Goal: Check status: Check status

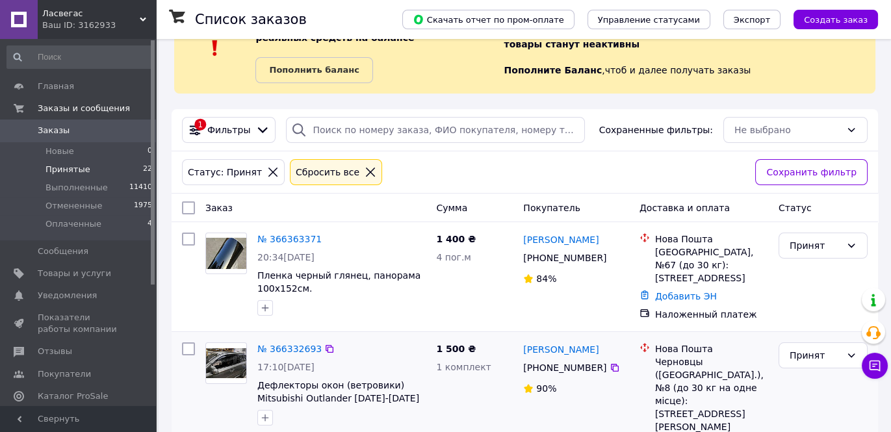
scroll to position [58, 0]
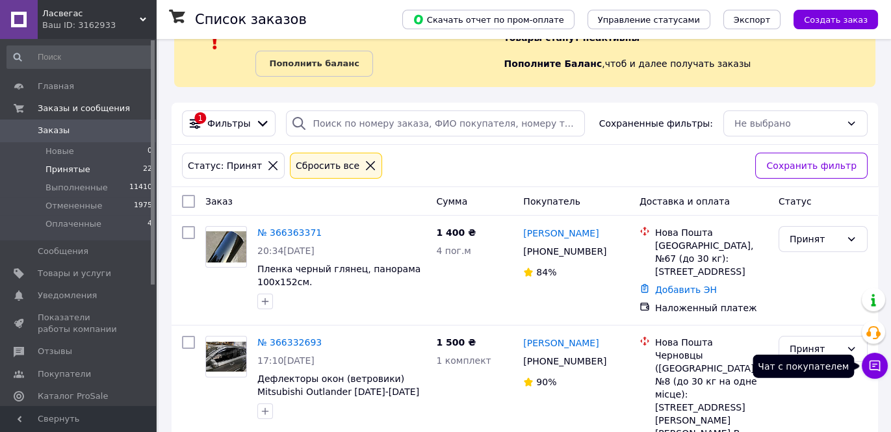
click at [880, 371] on icon at bounding box center [874, 365] width 13 height 13
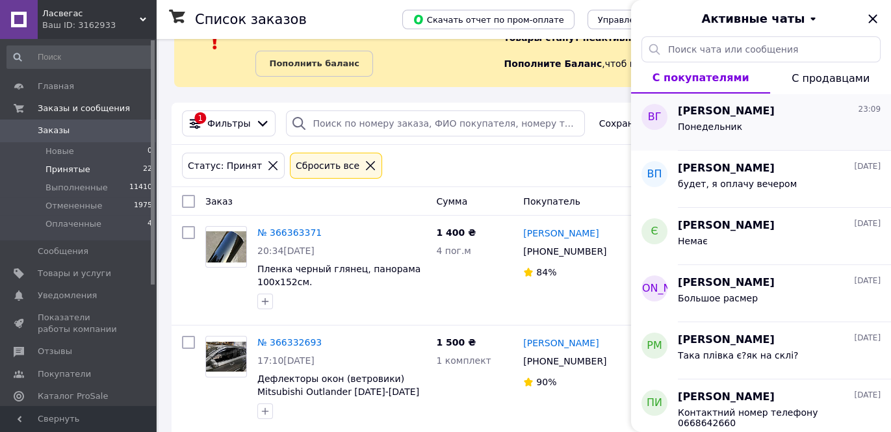
click at [779, 125] on div "Понедельник" at bounding box center [778, 129] width 203 height 21
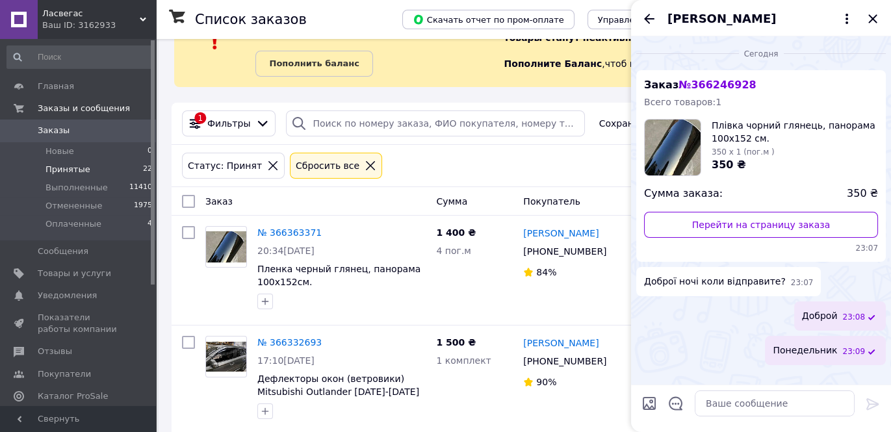
click at [458, 170] on div "Статус: Принят Сбросить все" at bounding box center [463, 165] width 568 height 31
drag, startPoint x: 873, startPoint y: 16, endPoint x: 865, endPoint y: 23, distance: 10.6
click at [874, 16] on icon "Закрыть" at bounding box center [873, 19] width 16 height 16
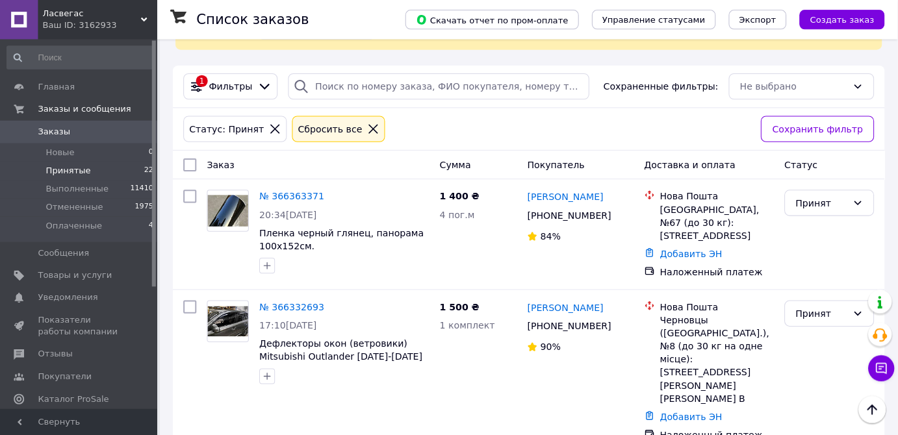
scroll to position [0, 0]
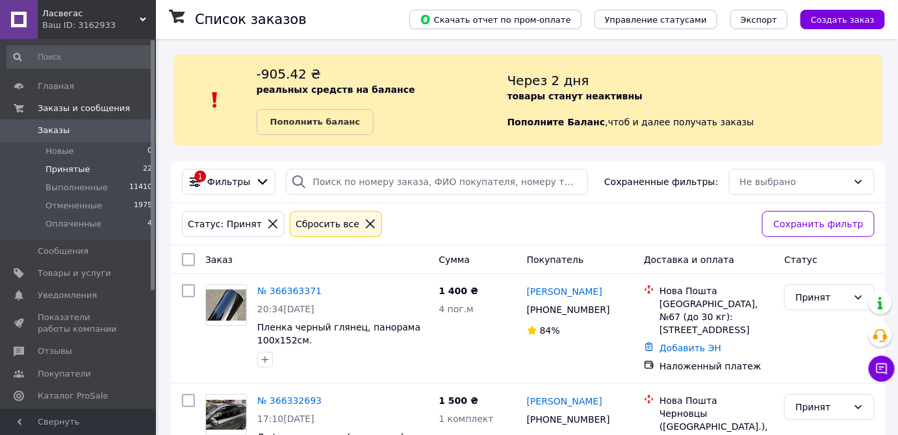
click at [73, 171] on span "Принятые" at bounding box center [67, 170] width 45 height 12
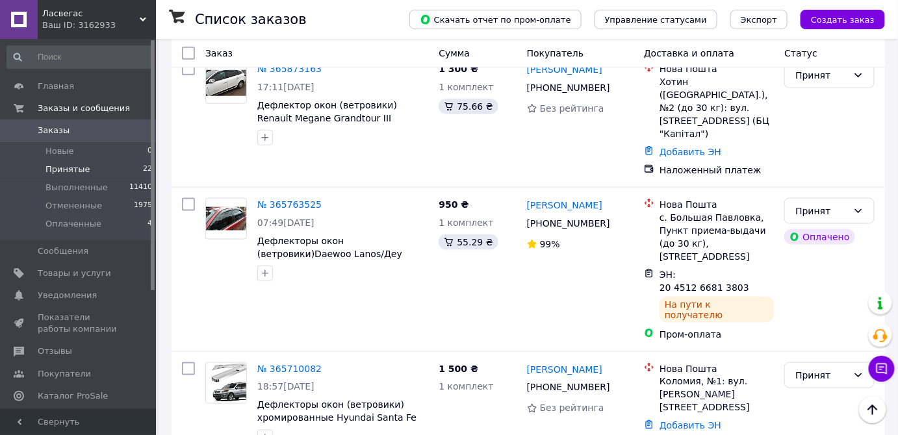
scroll to position [2157, 0]
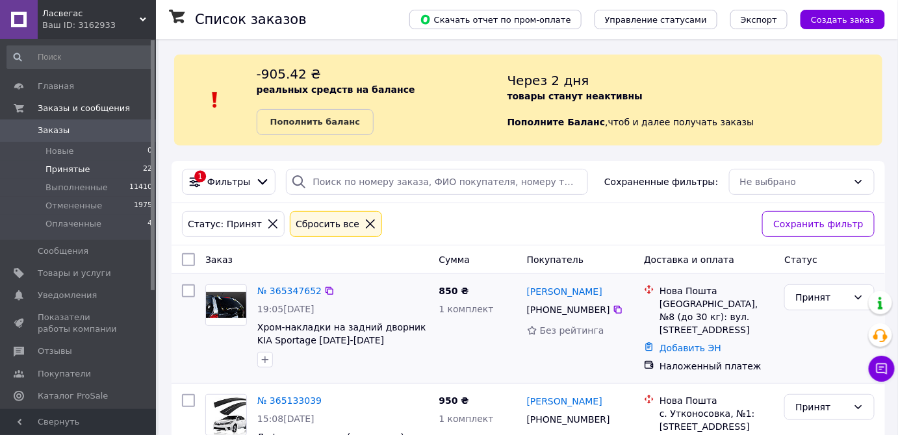
scroll to position [100, 0]
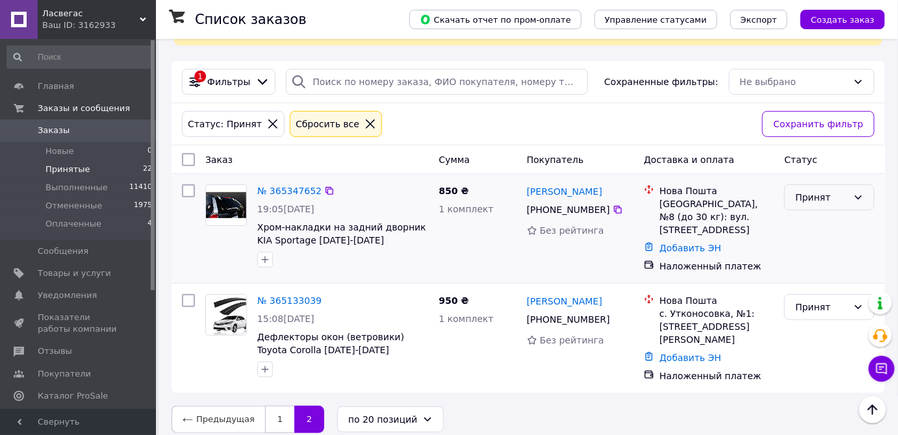
click at [838, 197] on div "Принят" at bounding box center [821, 197] width 53 height 14
click at [828, 221] on li "Выполнен" at bounding box center [829, 223] width 89 height 23
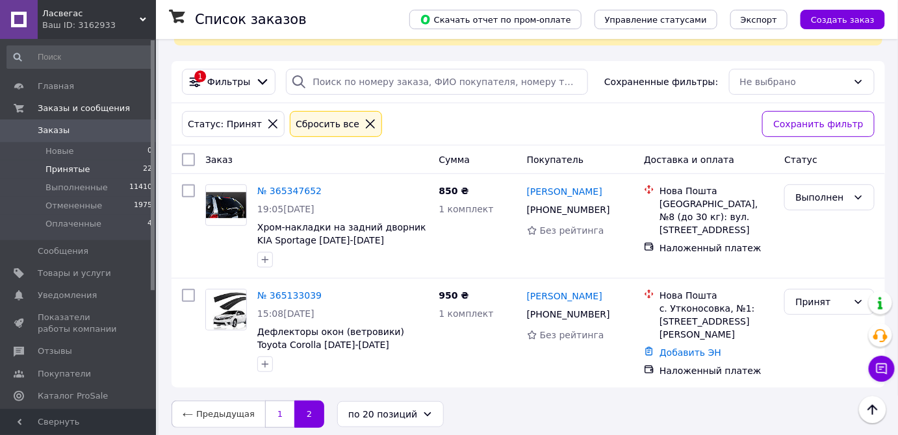
click at [265, 418] on link "1" at bounding box center [279, 414] width 29 height 27
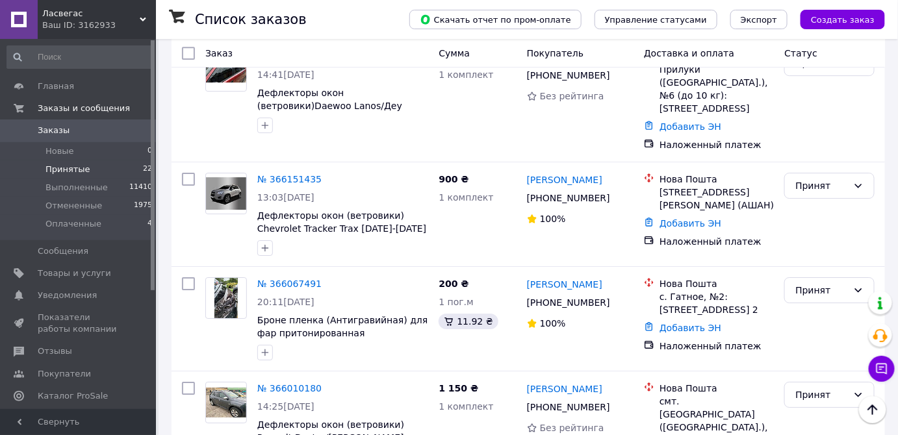
scroll to position [1330, 0]
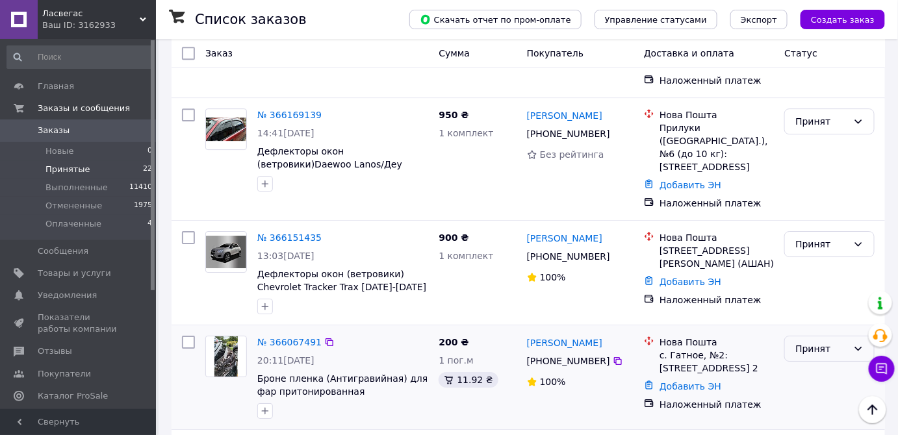
click at [850, 336] on div "Принят" at bounding box center [829, 349] width 90 height 26
click at [824, 240] on li "Выполнен" at bounding box center [829, 238] width 89 height 23
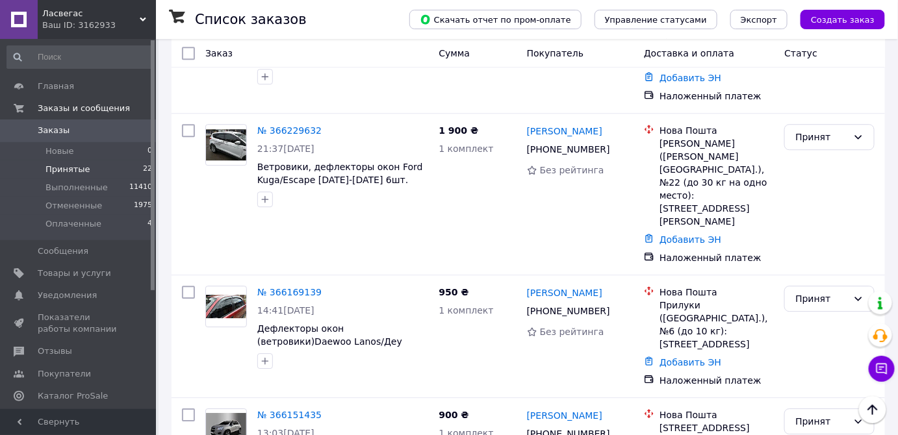
scroll to position [1094, 0]
